Goal: Task Accomplishment & Management: Manage account settings

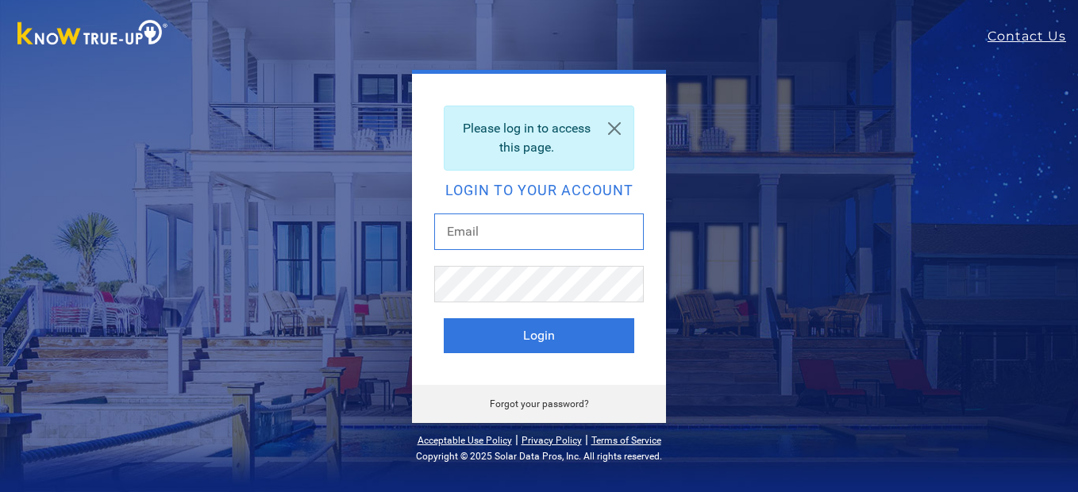
click at [555, 240] on input "text" at bounding box center [539, 232] width 210 height 37
type input "[EMAIL_ADDRESS][DOMAIN_NAME]"
click at [444, 318] on button "Login" at bounding box center [539, 335] width 191 height 35
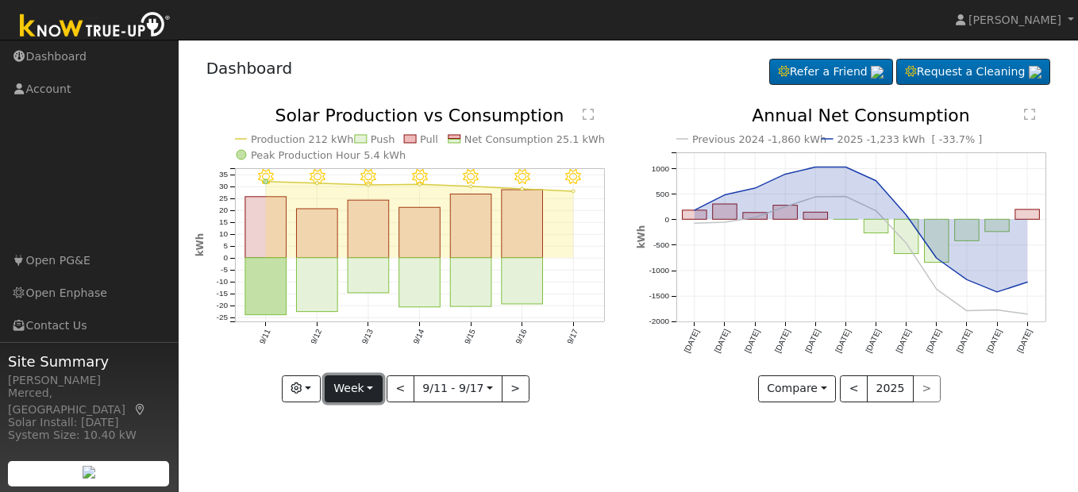
click at [371, 393] on button "Week" at bounding box center [354, 389] width 58 height 27
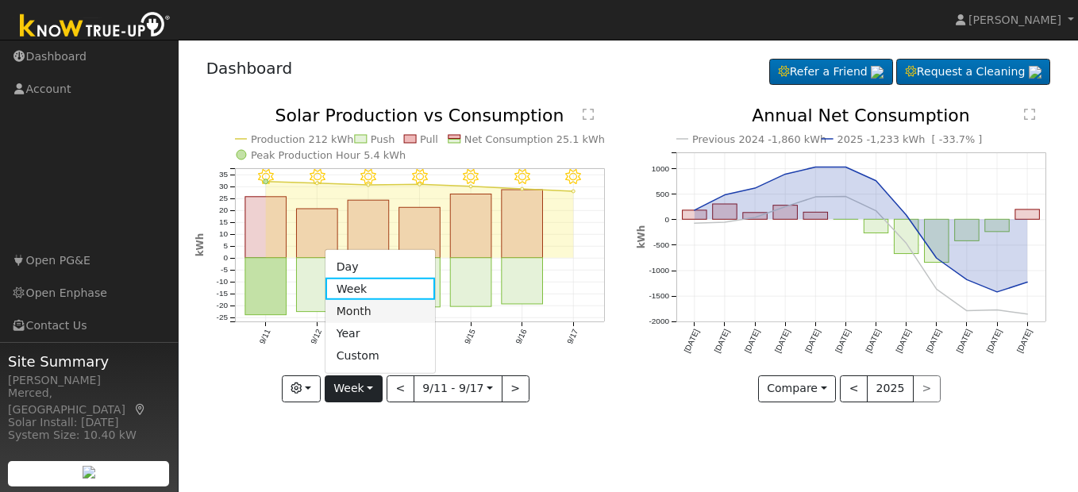
click at [368, 311] on link "Month" at bounding box center [381, 311] width 110 height 22
click at [0, 0] on div at bounding box center [0, 0] width 0 height 0
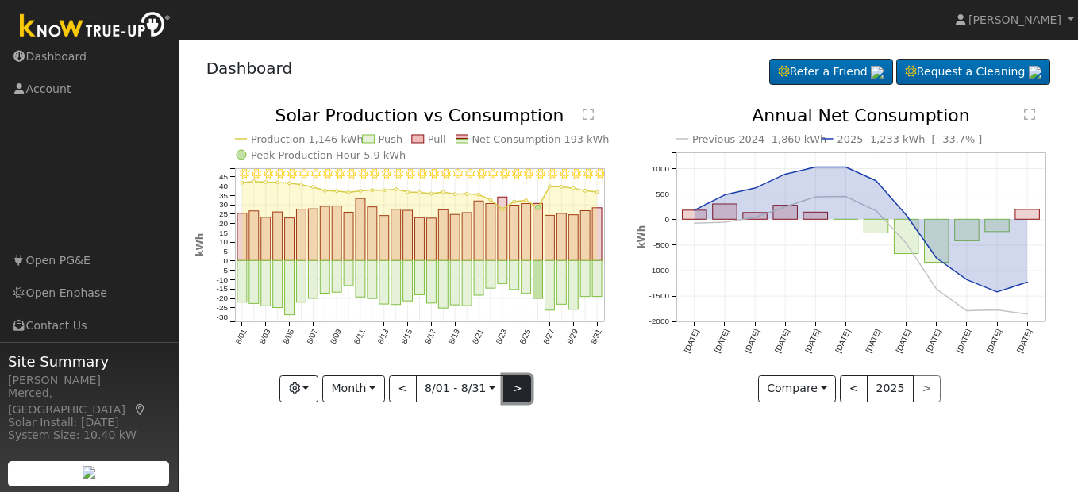
click at [521, 395] on button ">" at bounding box center [518, 389] width 28 height 27
type input "2025-09-01"
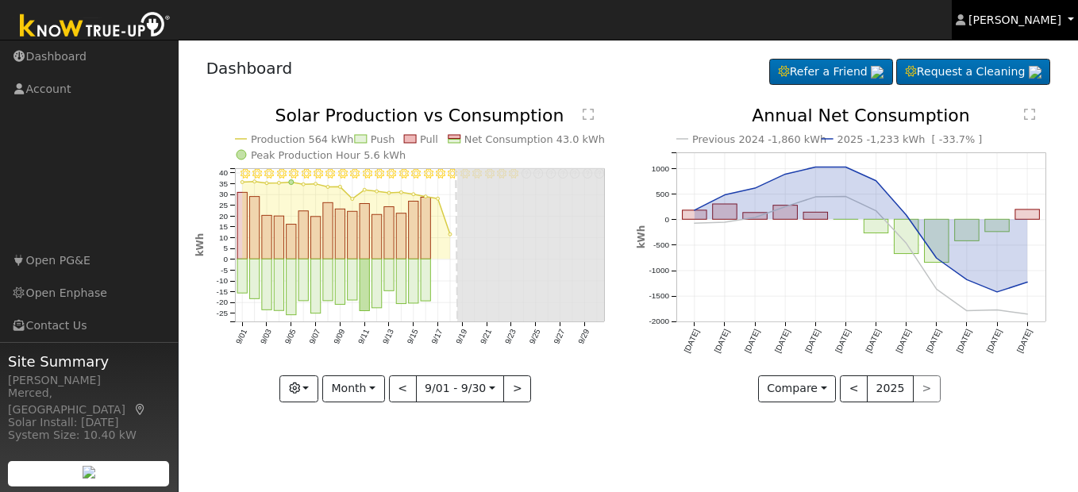
click at [993, 29] on link "James Mendoza" at bounding box center [1015, 20] width 127 height 40
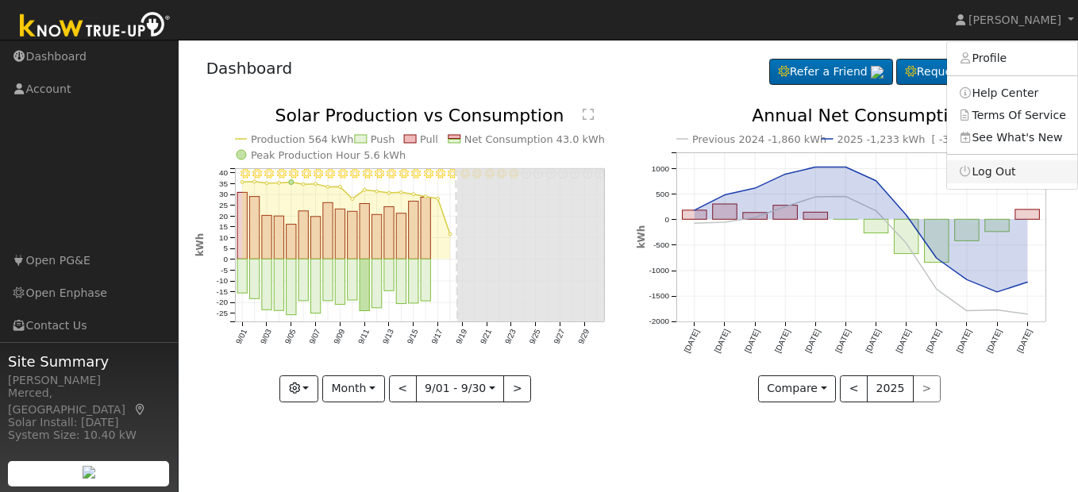
click at [998, 173] on link "Log Out" at bounding box center [1012, 171] width 130 height 22
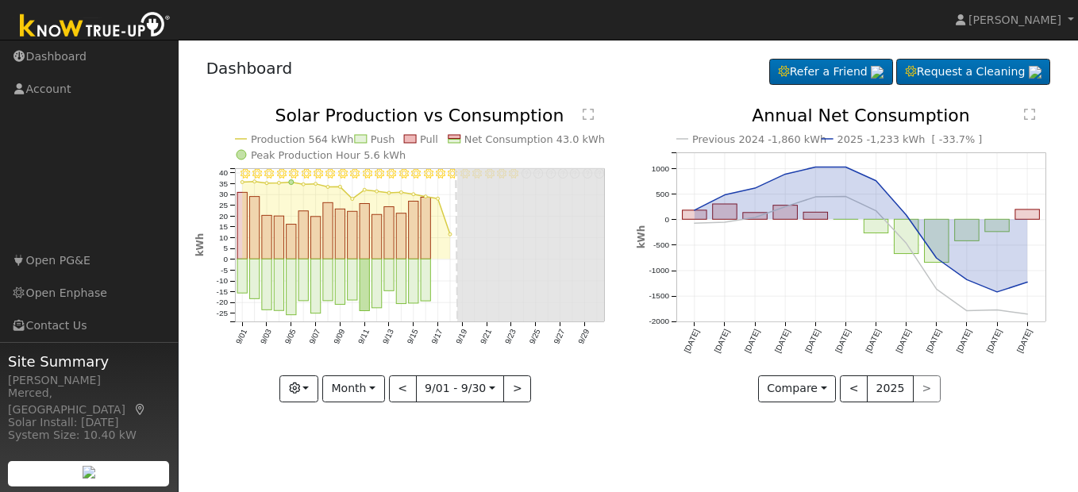
click at [998, 173] on icon "Previous 2024 -1,860 kWh 2025 -1,233 kWh [ -33.7% ] Sep '24 Oct '24 Nov '24 Dec…" at bounding box center [849, 249] width 425 height 285
